Goal: Information Seeking & Learning: Find specific fact

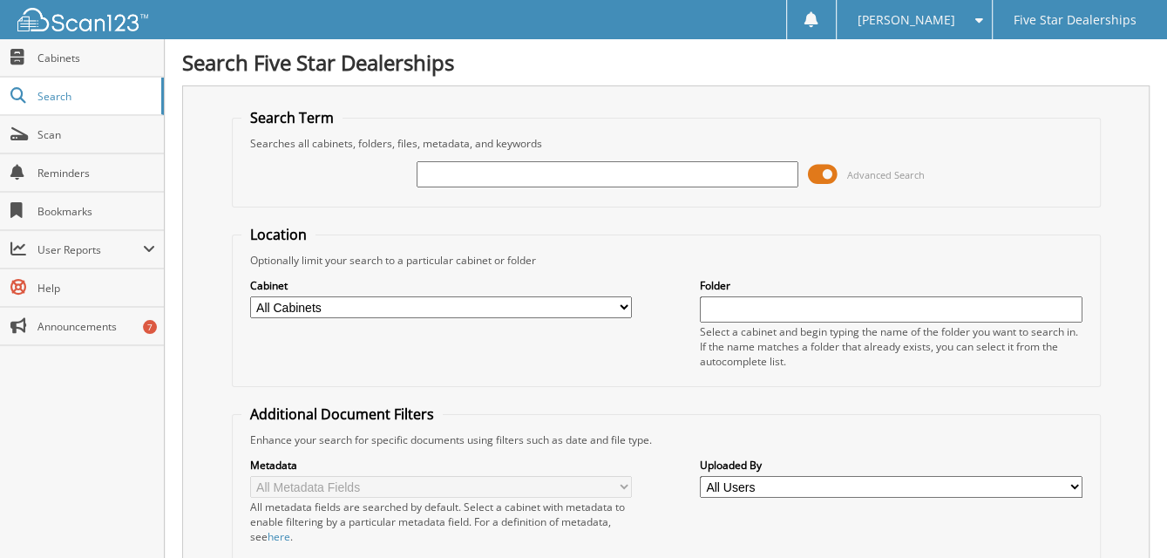
click at [428, 183] on input "text" at bounding box center [607, 174] width 382 height 26
type input "f29867"
drag, startPoint x: 479, startPoint y: 162, endPoint x: 236, endPoint y: 157, distance: 243.1
click at [236, 157] on fieldset "Search Term Searches all cabinets, folders, files, metadata, and keywords f2986…" at bounding box center [666, 157] width 869 height 99
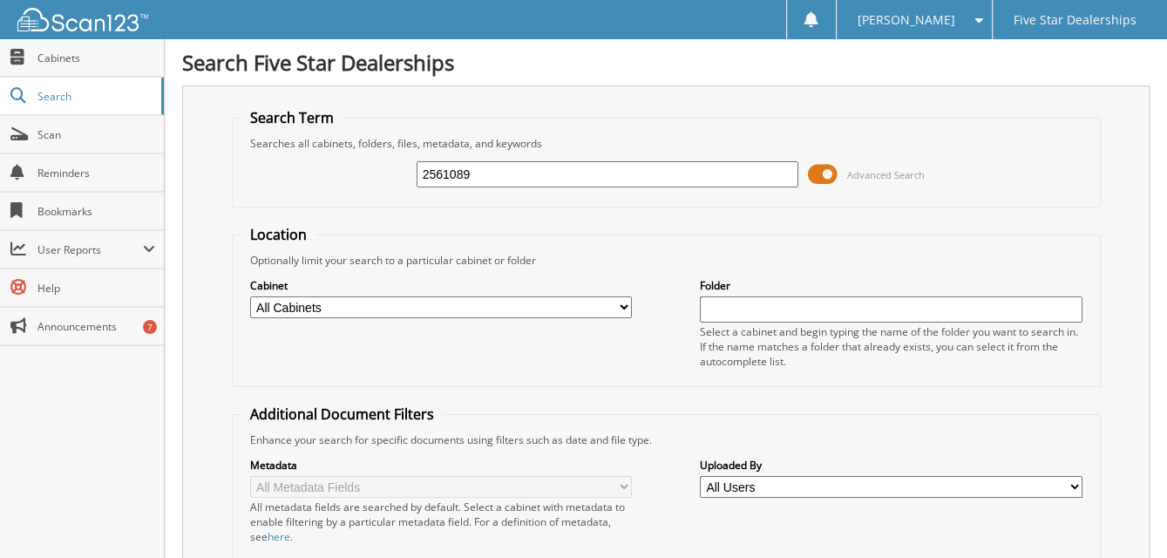
type input "2561089"
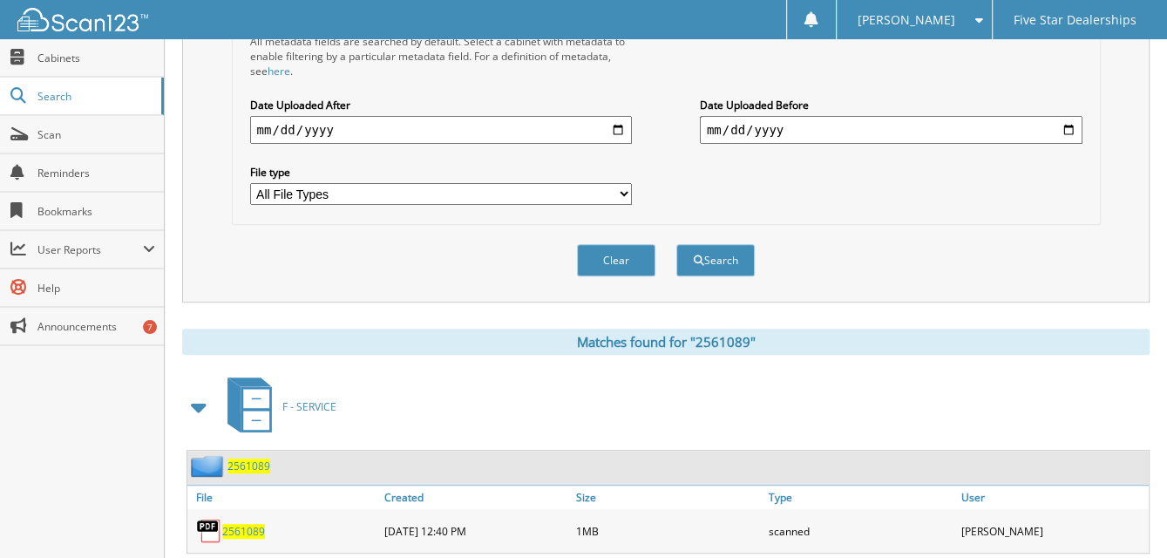
scroll to position [492, 0]
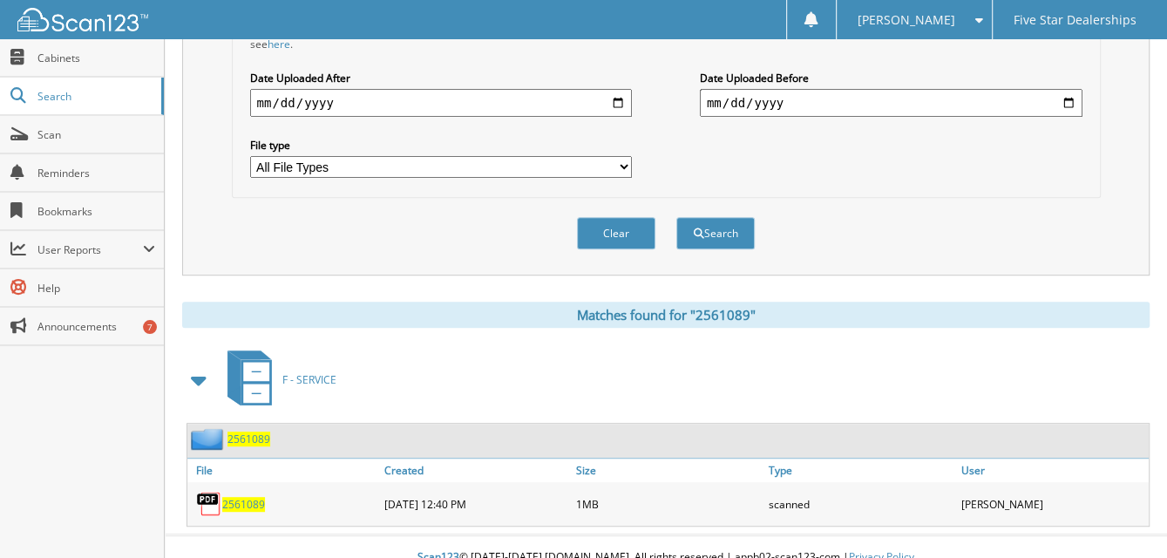
click at [237, 497] on span "2561089" at bounding box center [243, 504] width 43 height 15
